Goal: Use online tool/utility: Use online tool/utility

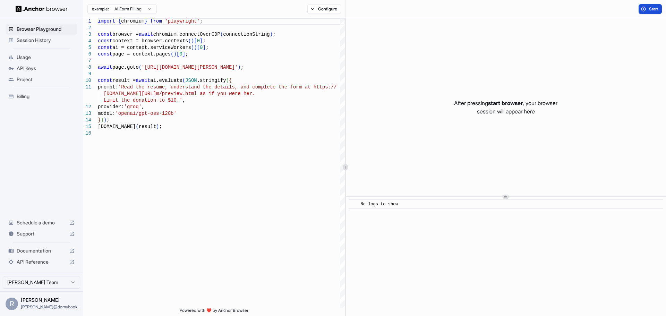
click at [647, 4] on button "Start" at bounding box center [649, 9] width 23 height 10
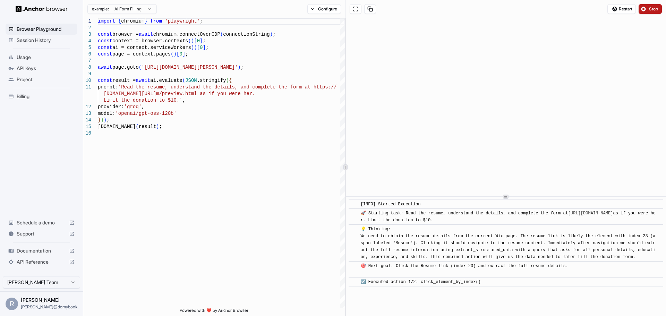
click at [647, 9] on button "Stop" at bounding box center [649, 9] width 23 height 10
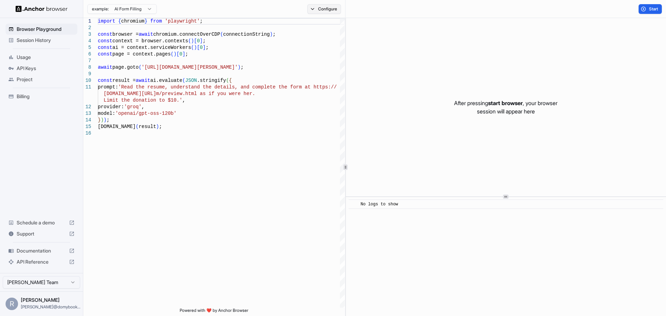
click at [318, 11] on button "Configure" at bounding box center [324, 9] width 34 height 10
click at [318, 10] on button "Configure" at bounding box center [324, 9] width 34 height 10
click at [324, 8] on button "Configure" at bounding box center [324, 9] width 34 height 10
